Goal: Task Accomplishment & Management: Use online tool/utility

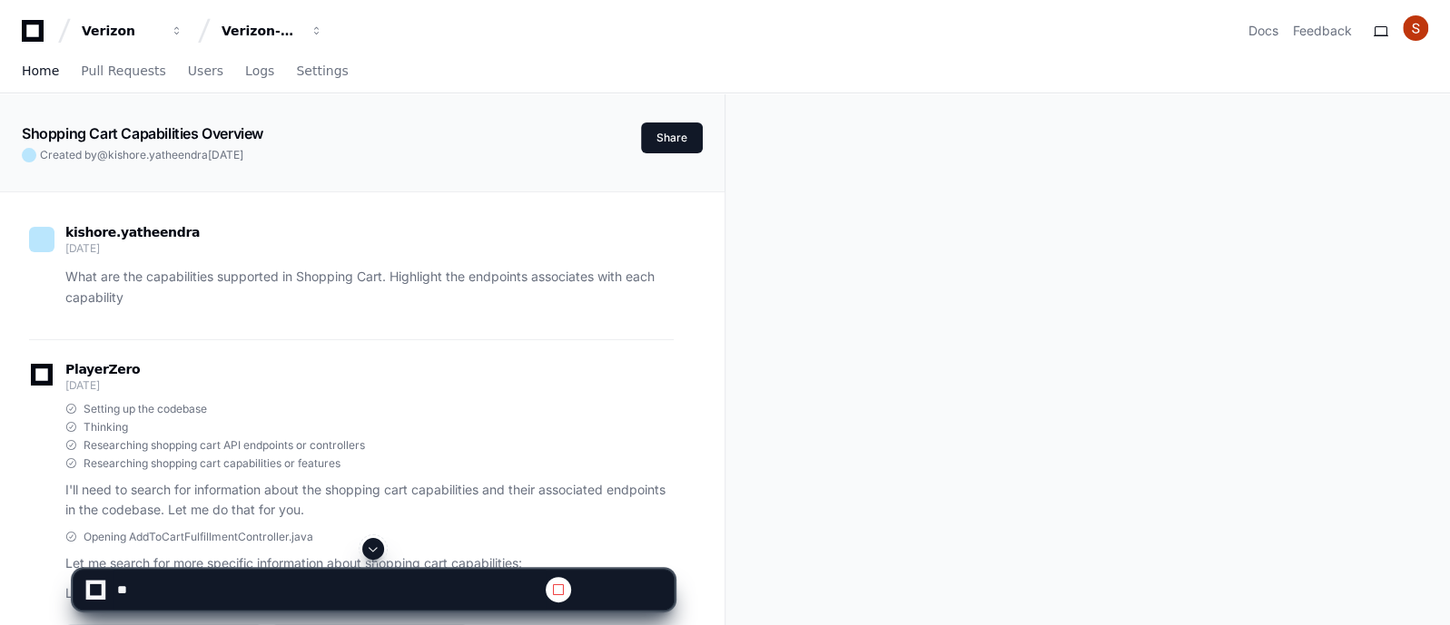
click at [27, 74] on span "Home" at bounding box center [40, 70] width 37 height 11
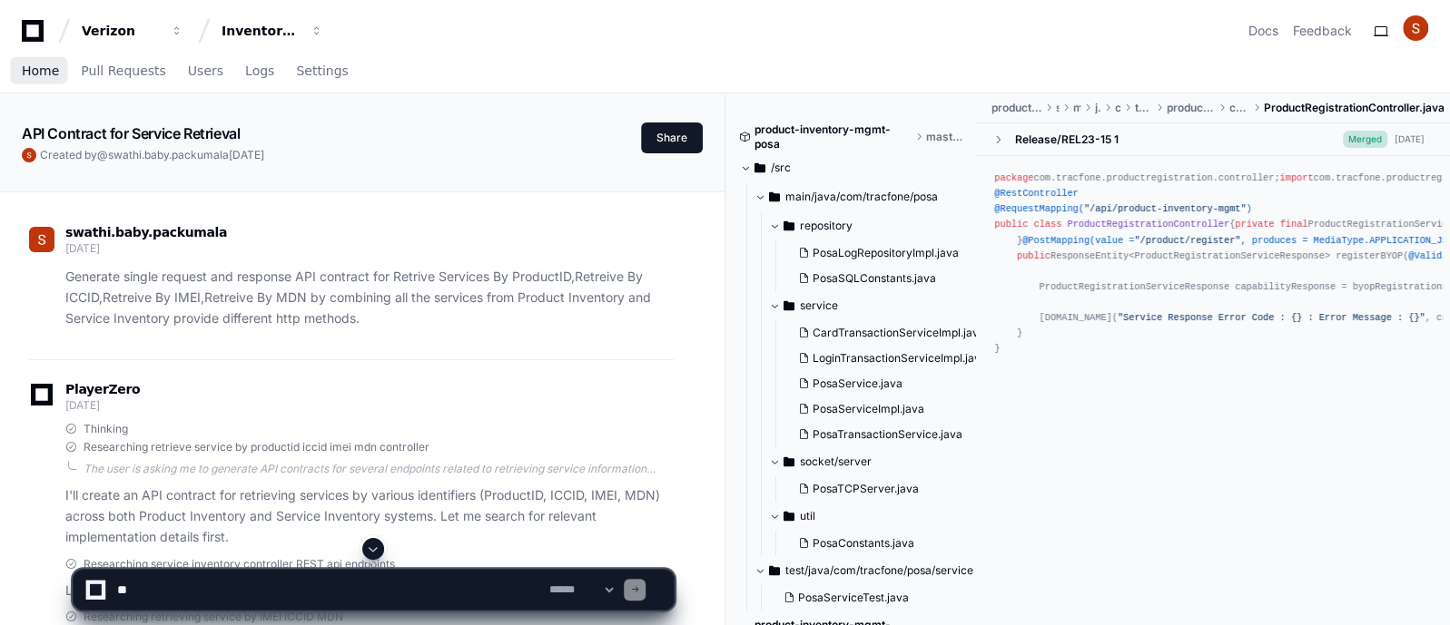
click at [41, 69] on span "Home" at bounding box center [40, 70] width 37 height 11
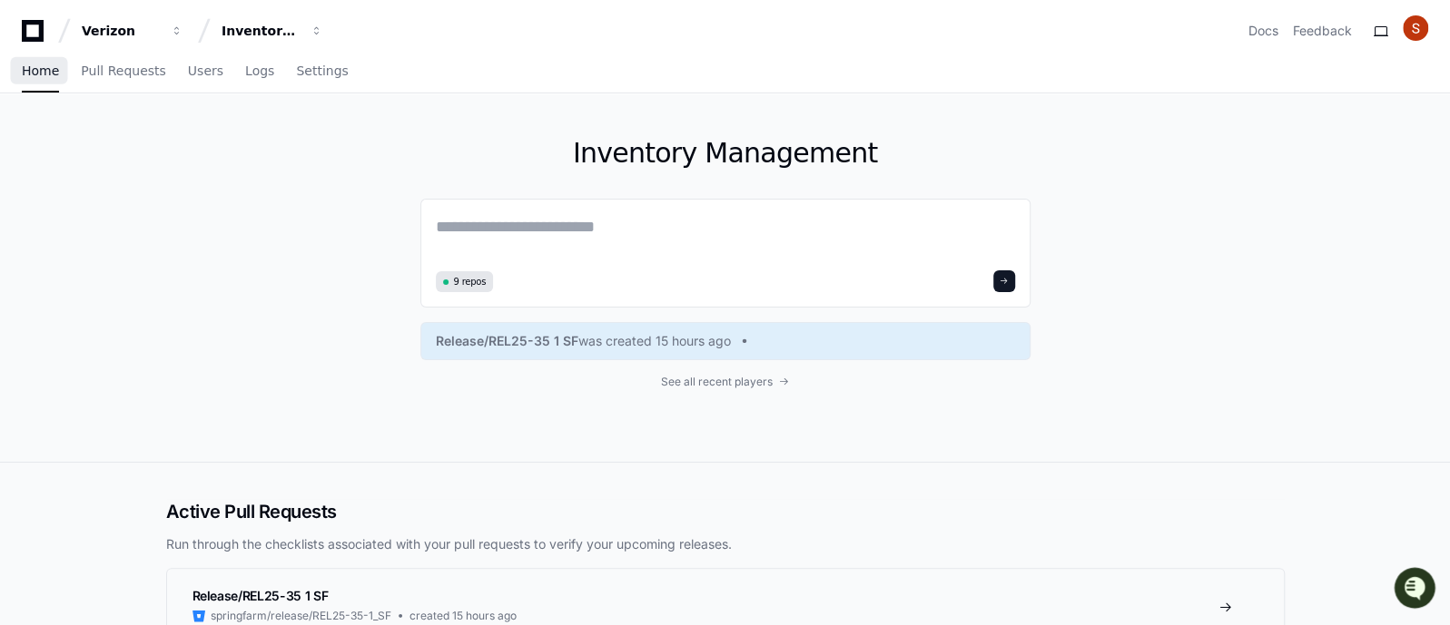
click at [27, 68] on span "Home" at bounding box center [40, 70] width 37 height 11
click at [183, 30] on span "button" at bounding box center [177, 31] width 13 height 13
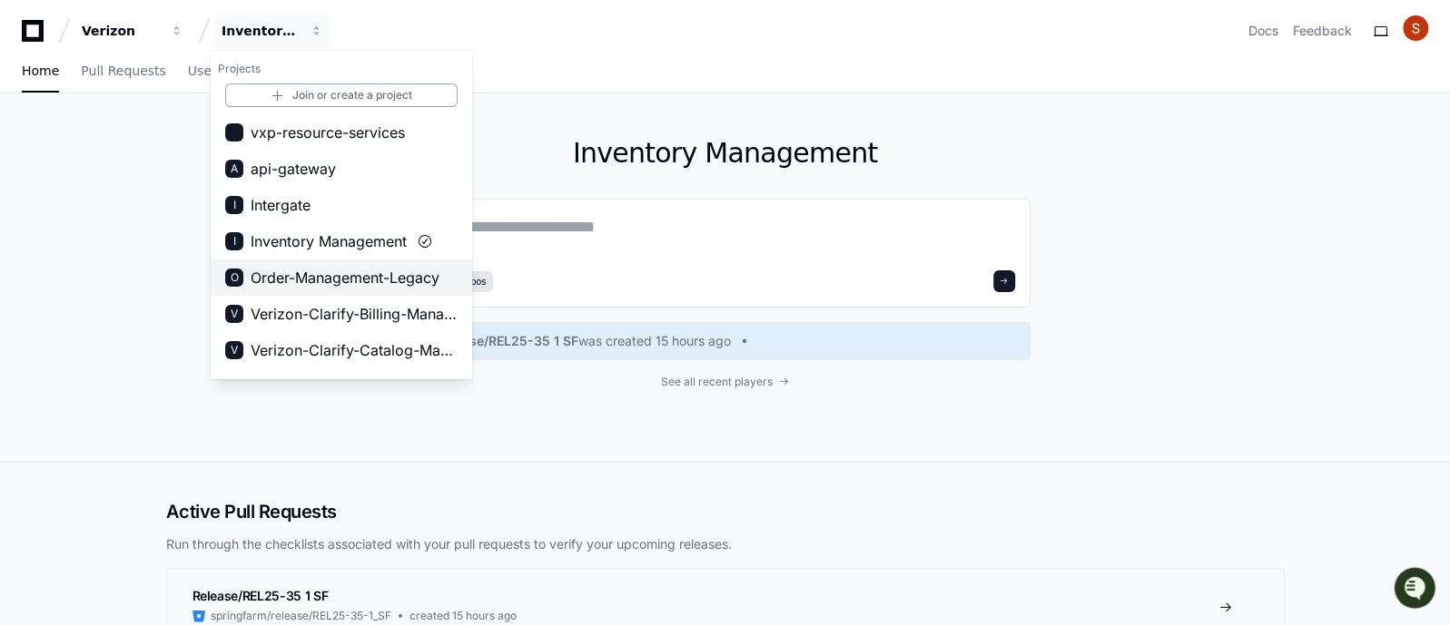
scroll to position [226, 0]
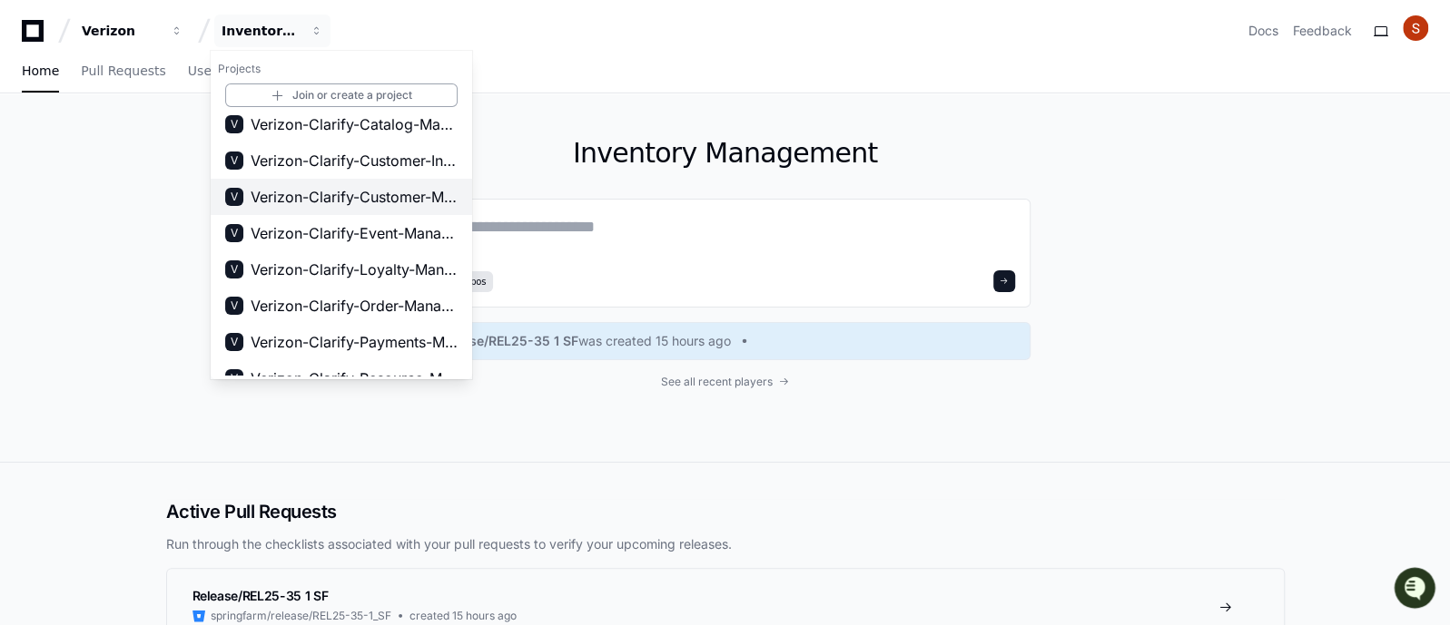
click at [372, 195] on span "Verizon-Clarify-Customer-Management" at bounding box center [354, 197] width 207 height 22
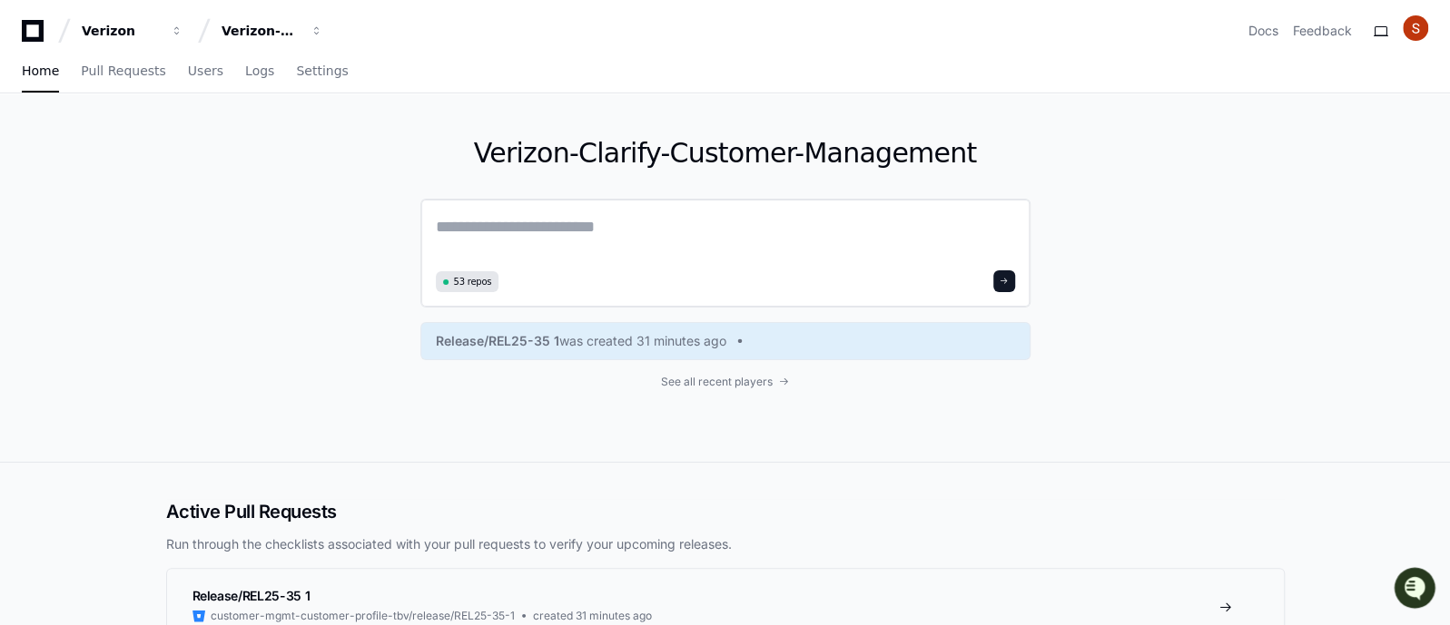
click at [477, 218] on textarea at bounding box center [725, 239] width 579 height 51
type textarea "*"
